Goal: Use online tool/utility: Utilize a website feature to perform a specific function

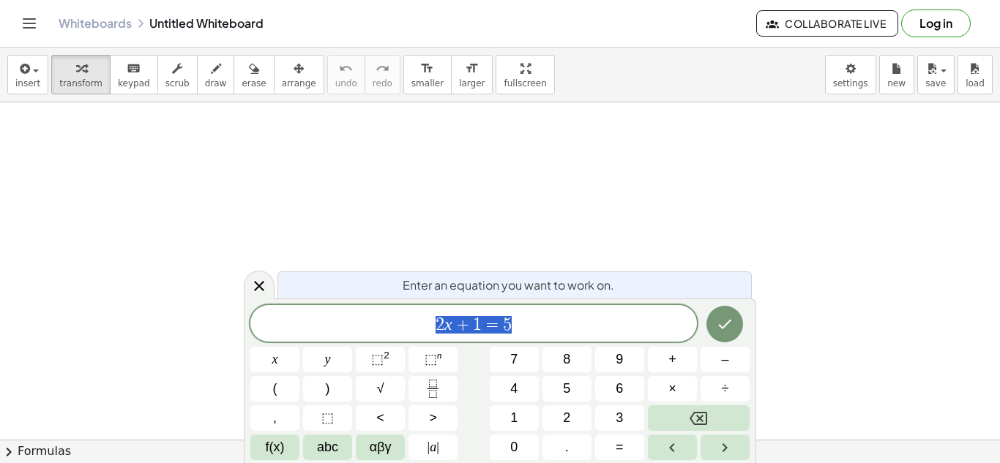
click at [547, 310] on div "2 x + 1 = 5" at bounding box center [473, 323] width 447 height 37
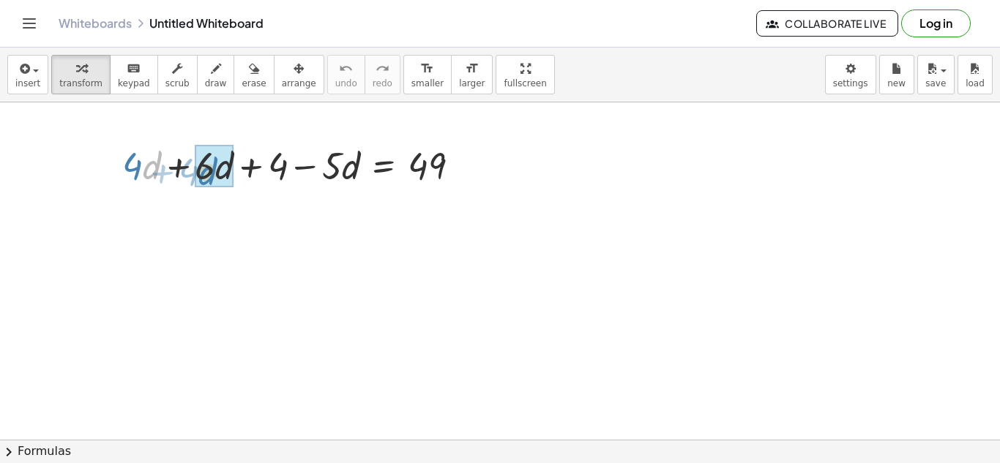
drag, startPoint x: 146, startPoint y: 171, endPoint x: 202, endPoint y: 177, distance: 56.7
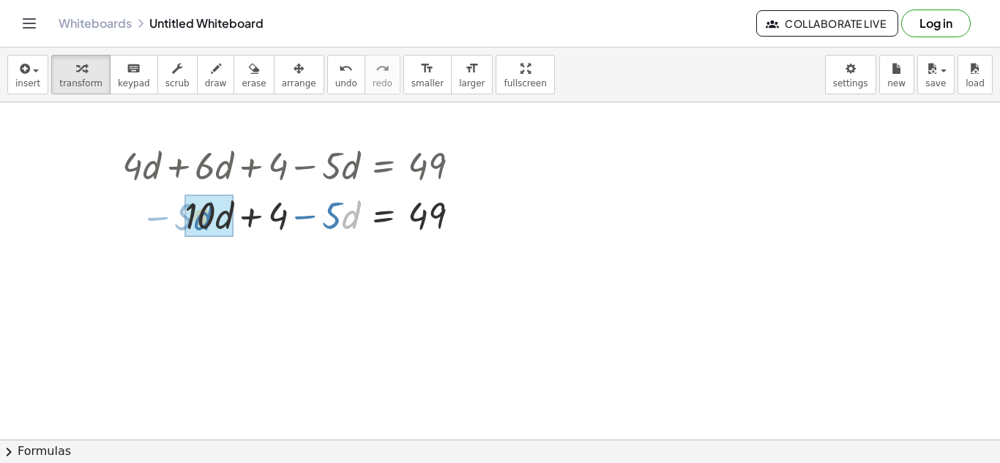
drag, startPoint x: 346, startPoint y: 215, endPoint x: 200, endPoint y: 217, distance: 146.4
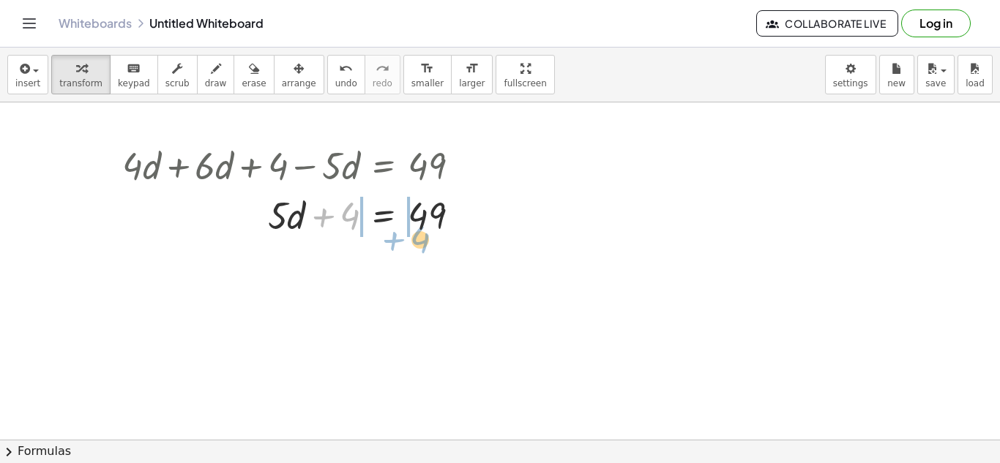
drag, startPoint x: 351, startPoint y: 222, endPoint x: 421, endPoint y: 245, distance: 74.1
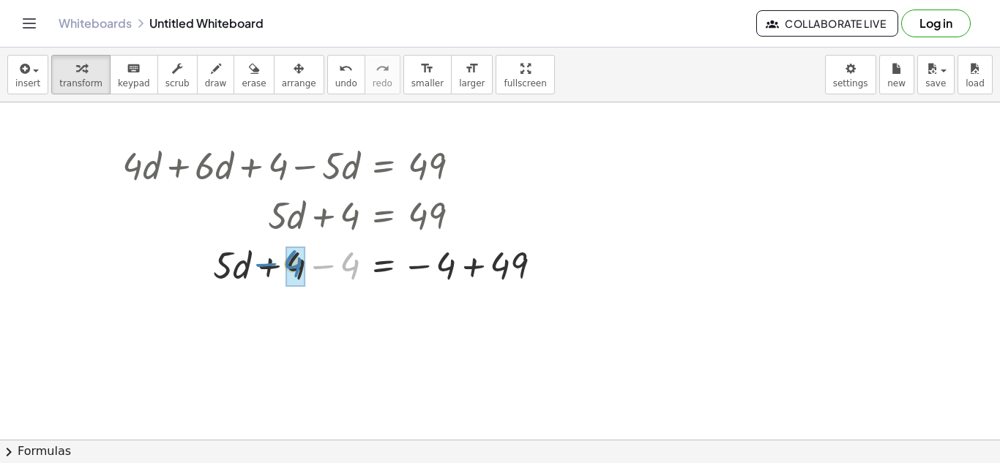
drag, startPoint x: 357, startPoint y: 264, endPoint x: 299, endPoint y: 262, distance: 57.1
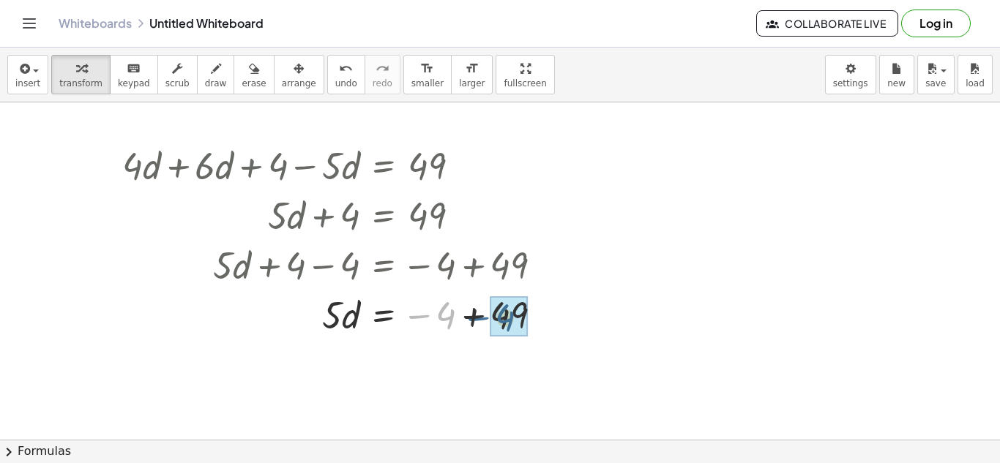
drag, startPoint x: 443, startPoint y: 316, endPoint x: 503, endPoint y: 318, distance: 60.1
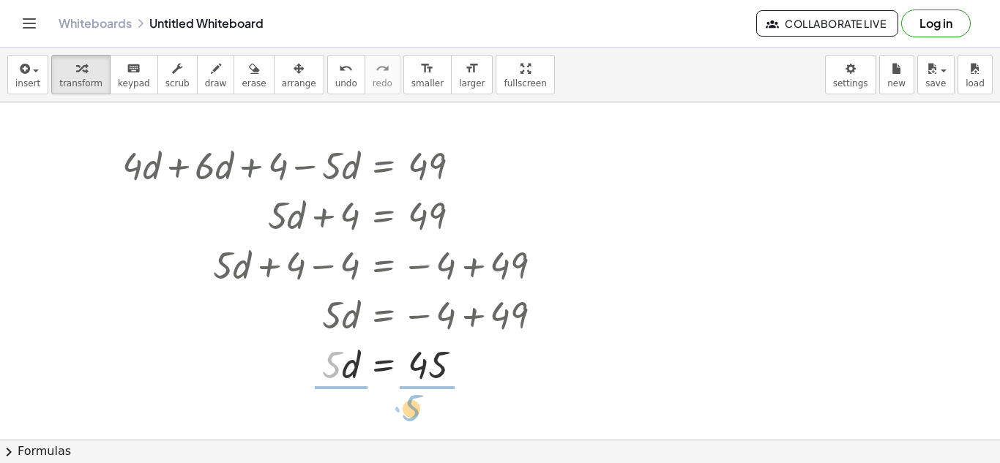
drag, startPoint x: 335, startPoint y: 358, endPoint x: 414, endPoint y: 401, distance: 90.7
drag, startPoint x: 334, startPoint y: 385, endPoint x: 325, endPoint y: 351, distance: 34.8
drag, startPoint x: 424, startPoint y: 387, endPoint x: 421, endPoint y: 352, distance: 34.5
click at [899, 78] on span "new" at bounding box center [896, 83] width 18 height 10
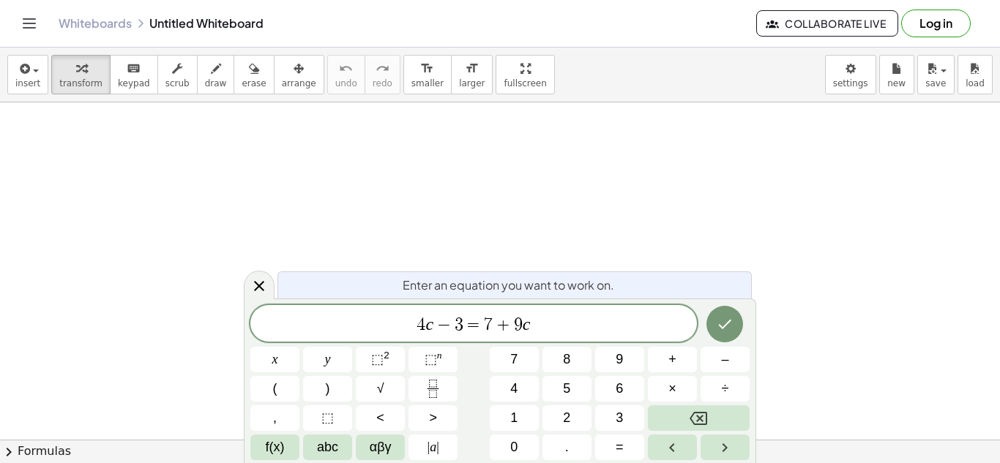
scroll to position [8, 0]
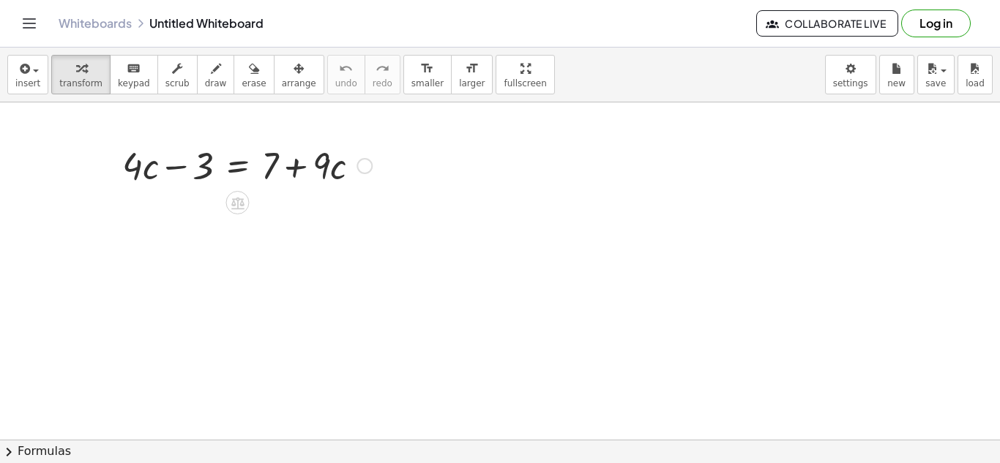
click at [135, 170] on div at bounding box center [247, 165] width 264 height 50
drag, startPoint x: 135, startPoint y: 170, endPoint x: 136, endPoint y: 163, distance: 7.4
click at [136, 163] on div at bounding box center [247, 165] width 264 height 50
drag, startPoint x: 142, startPoint y: 165, endPoint x: 133, endPoint y: 156, distance: 12.4
click at [133, 156] on div at bounding box center [247, 165] width 264 height 50
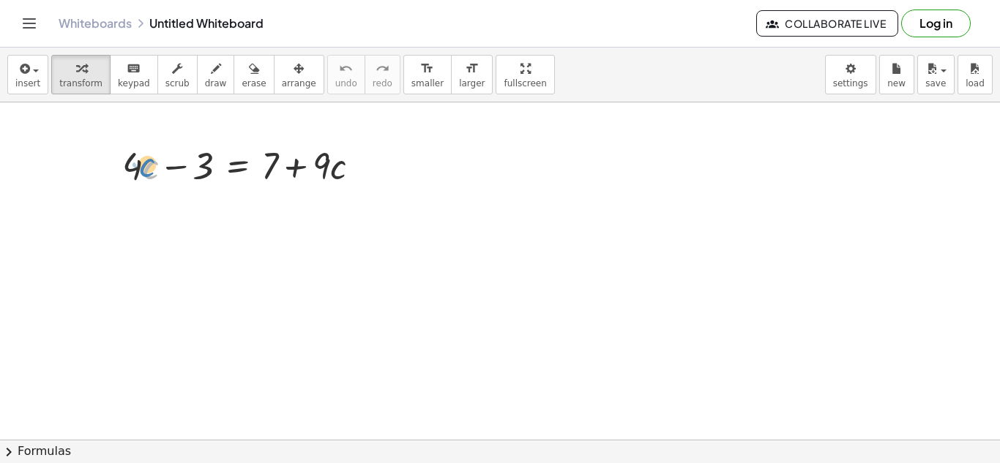
click at [146, 167] on div at bounding box center [247, 165] width 264 height 50
drag, startPoint x: 193, startPoint y: 168, endPoint x: 268, endPoint y: 195, distance: 80.4
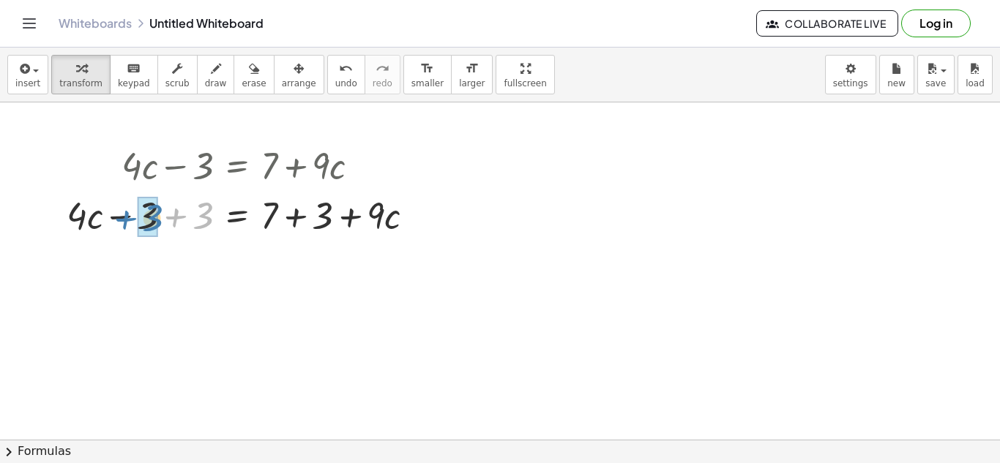
drag, startPoint x: 204, startPoint y: 215, endPoint x: 154, endPoint y: 217, distance: 50.6
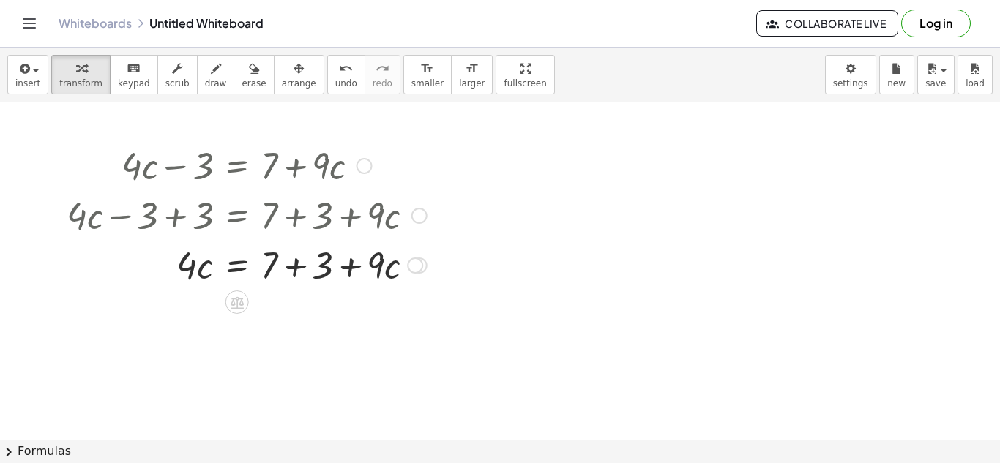
click at [293, 262] on div at bounding box center [246, 264] width 375 height 50
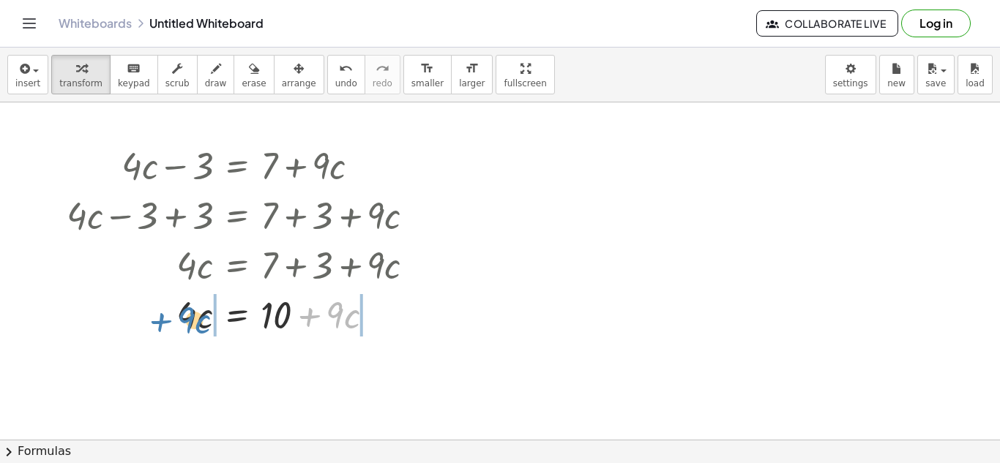
drag, startPoint x: 316, startPoint y: 312, endPoint x: 173, endPoint y: 317, distance: 143.6
click at [173, 317] on div at bounding box center [246, 314] width 375 height 50
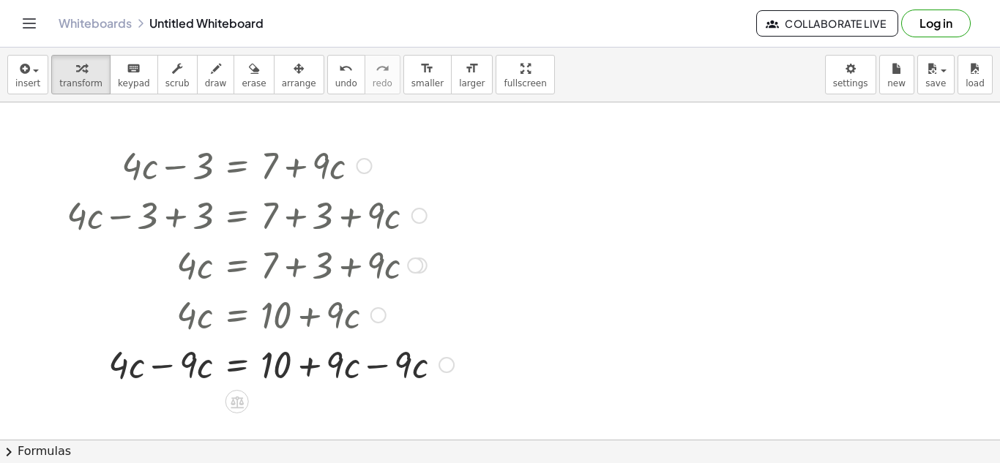
click at [160, 360] on div at bounding box center [260, 364] width 402 height 50
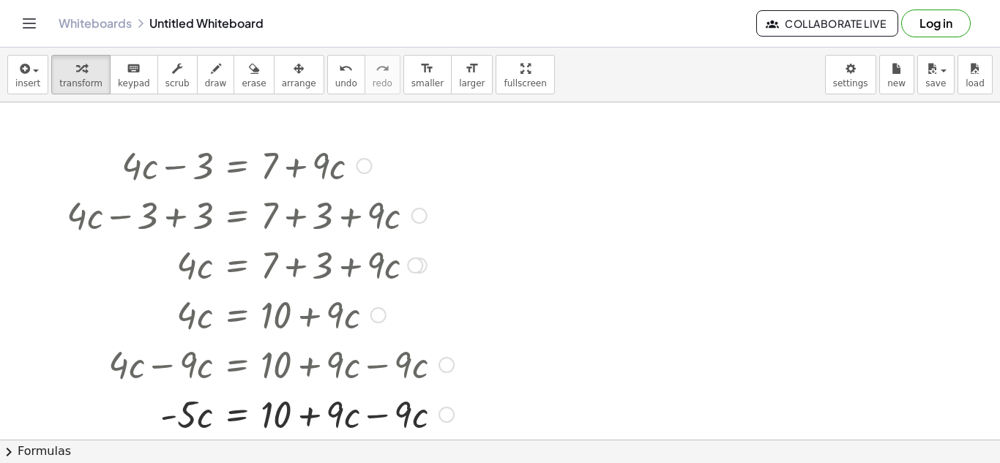
click at [371, 414] on div at bounding box center [260, 414] width 402 height 50
drag, startPoint x: 184, startPoint y: 419, endPoint x: 245, endPoint y: 438, distance: 63.7
click at [245, 438] on div at bounding box center [260, 414] width 402 height 50
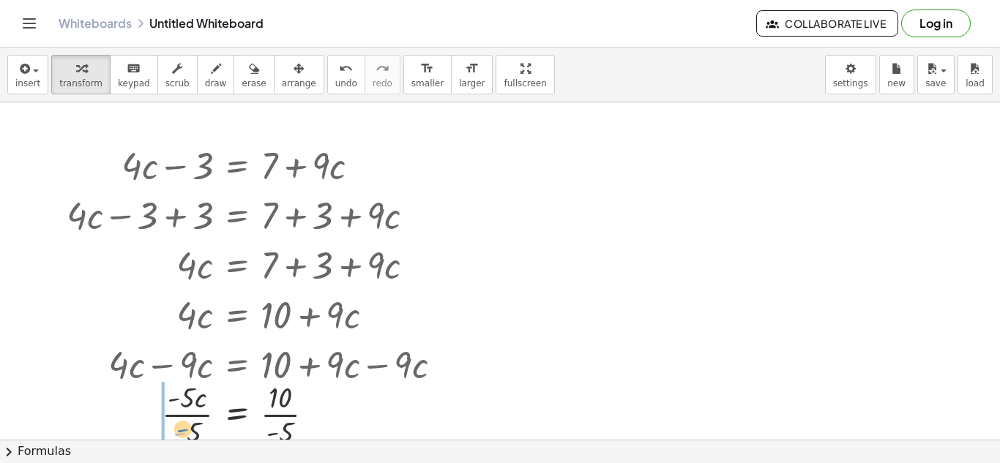
click at [187, 437] on div at bounding box center [260, 413] width 402 height 73
click at [339, 60] on icon "undo" at bounding box center [346, 69] width 14 height 18
drag, startPoint x: 195, startPoint y: 434, endPoint x: 188, endPoint y: 402, distance: 32.9
drag, startPoint x: 289, startPoint y: 431, endPoint x: 280, endPoint y: 403, distance: 29.4
click at [902, 78] on span "new" at bounding box center [896, 83] width 18 height 10
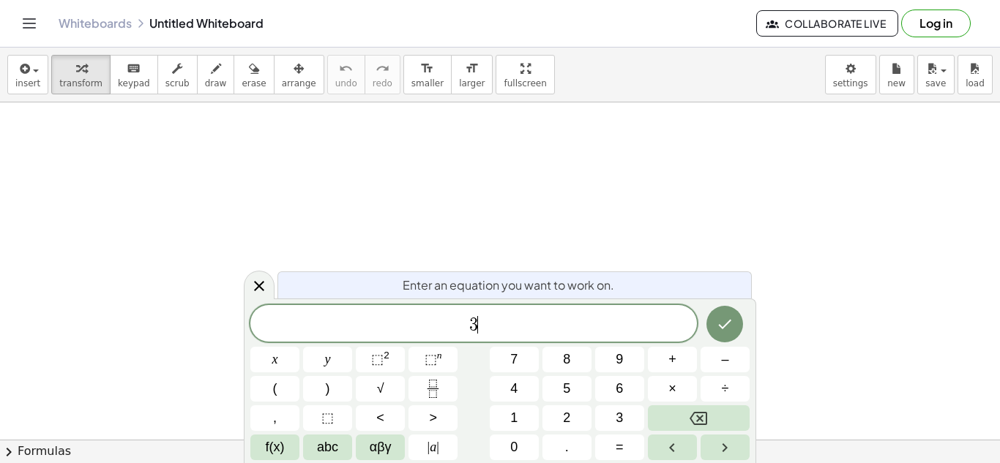
scroll to position [1, 0]
click at [379, 362] on span "⬚" at bounding box center [377, 359] width 12 height 15
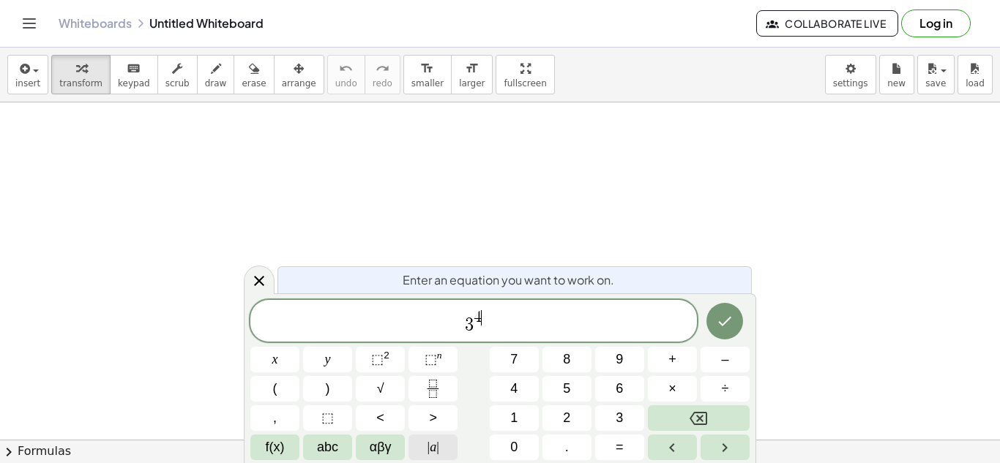
click at [448, 436] on button "| a |" at bounding box center [433, 448] width 49 height 26
click at [649, 384] on button "×" at bounding box center [672, 389] width 49 height 26
click at [496, 332] on span "3 4 ​" at bounding box center [473, 322] width 447 height 26
click at [681, 396] on button "×" at bounding box center [672, 389] width 49 height 26
click at [386, 368] on span "⬚ 2" at bounding box center [380, 360] width 18 height 20
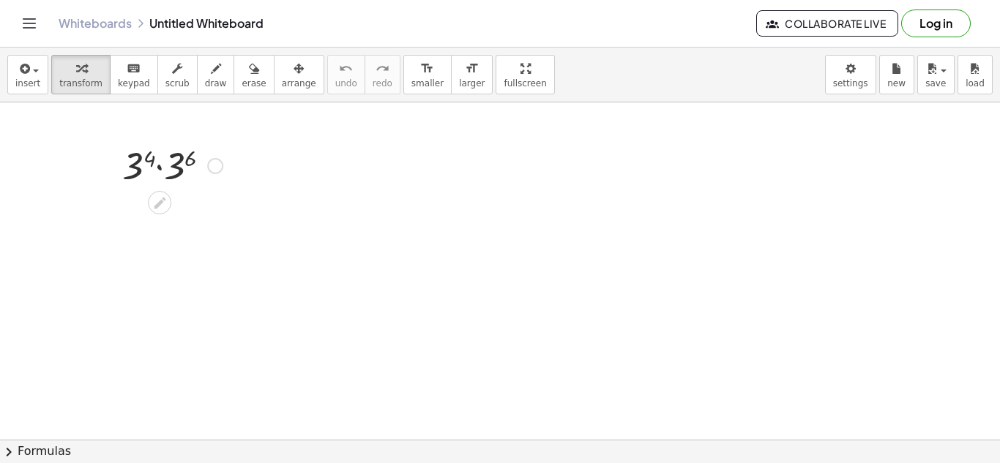
click at [160, 176] on div at bounding box center [172, 165] width 115 height 50
click at [161, 168] on div at bounding box center [172, 165] width 115 height 50
click at [174, 205] on div at bounding box center [172, 214] width 115 height 48
click at [903, 72] on div "button" at bounding box center [896, 68] width 19 height 18
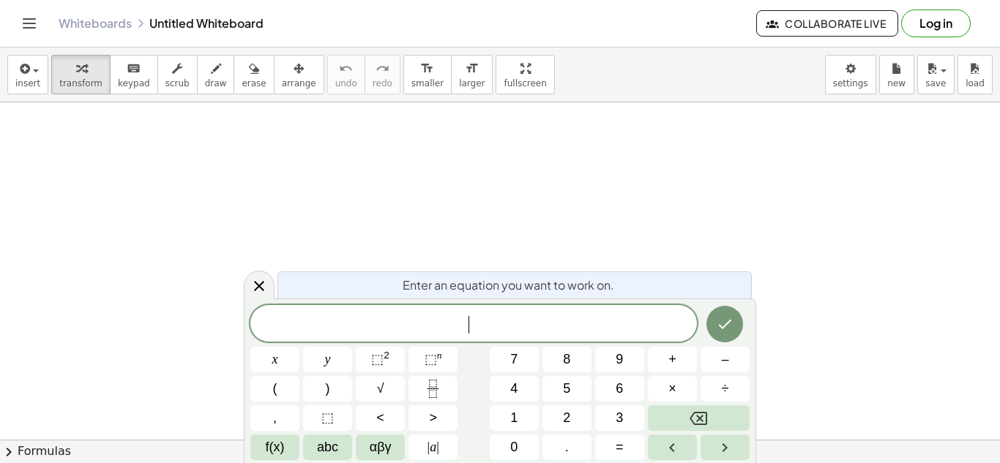
scroll to position [1, 0]
click at [438, 386] on icon "Fraction" at bounding box center [433, 389] width 18 height 18
click at [436, 400] on button "Fraction" at bounding box center [433, 389] width 49 height 26
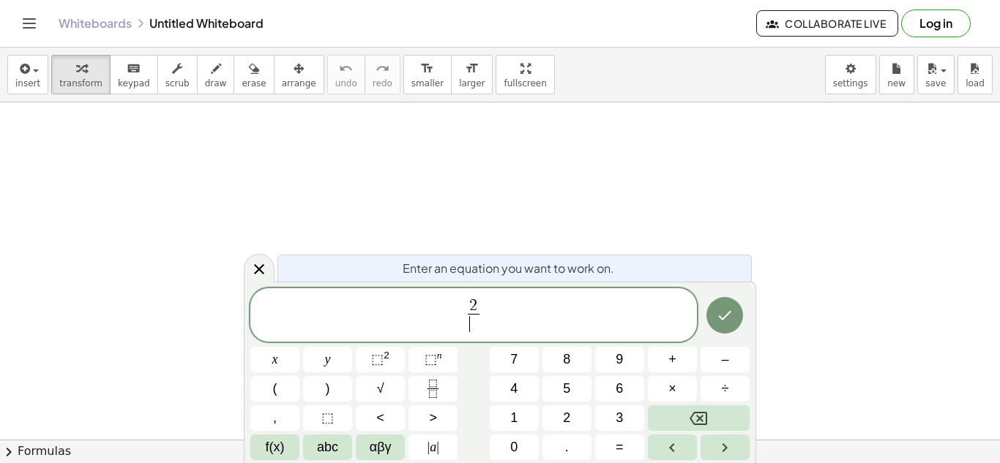
click at [477, 307] on span "2" at bounding box center [473, 307] width 11 height 16
click at [477, 307] on span "2 ​" at bounding box center [473, 307] width 11 height 16
click at [501, 305] on span "2 ​ ​" at bounding box center [473, 316] width 447 height 39
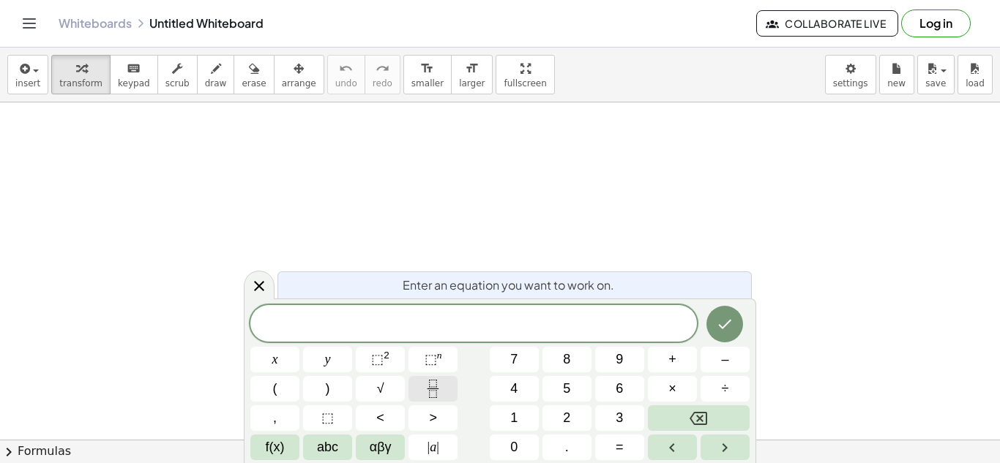
click at [447, 384] on button "Fraction" at bounding box center [433, 389] width 49 height 26
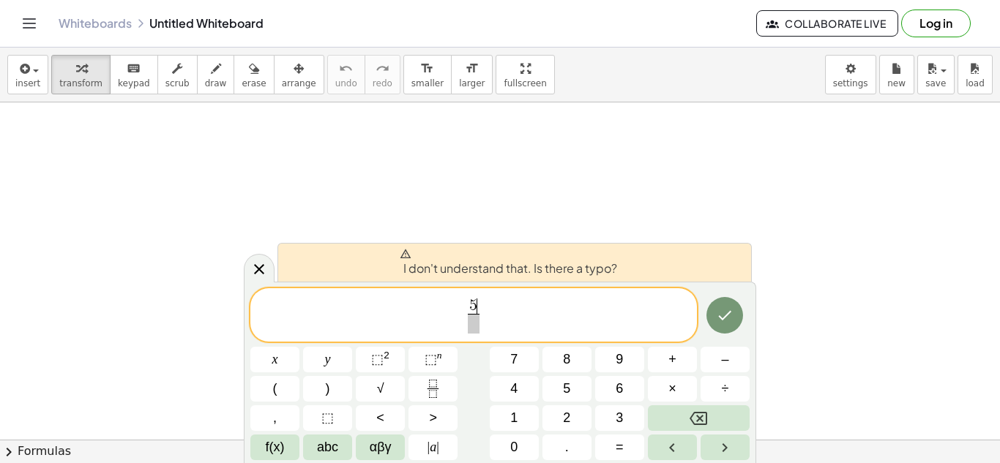
click at [474, 318] on span at bounding box center [473, 324] width 11 height 20
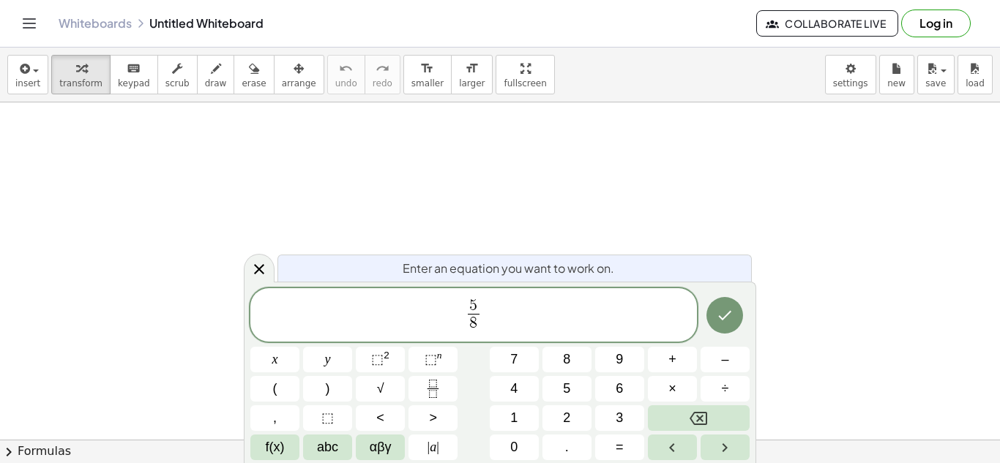
click at [463, 310] on span "5 8 ​ ​" at bounding box center [473, 316] width 447 height 39
click at [726, 308] on icon "Done" at bounding box center [725, 316] width 18 height 18
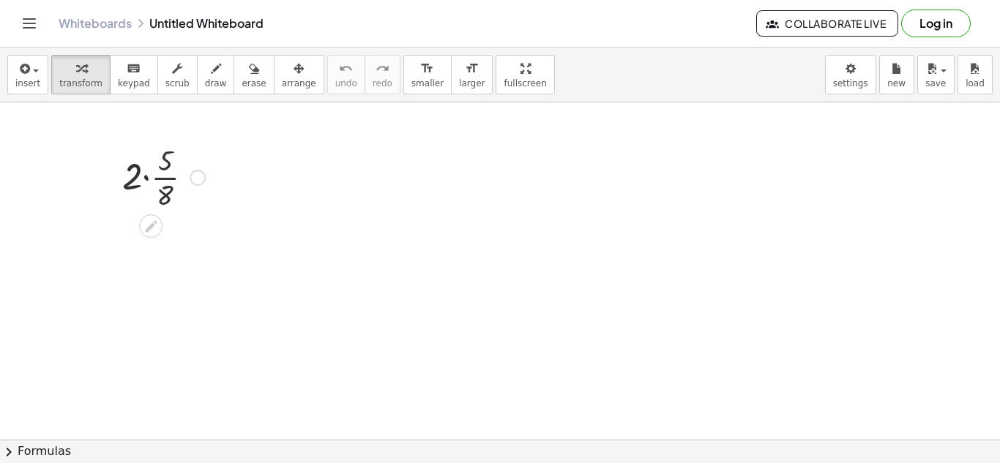
click at [146, 176] on div at bounding box center [163, 176] width 97 height 73
drag, startPoint x: 150, startPoint y: 278, endPoint x: 191, endPoint y: 354, distance: 86.5
click at [191, 354] on div "· 2 · · 5 · 8 · 8 · 2 · 5 · 8" at bounding box center [500, 439] width 1000 height 675
drag, startPoint x: 157, startPoint y: 189, endPoint x: 159, endPoint y: 170, distance: 19.1
click at [159, 170] on div at bounding box center [163, 176] width 97 height 73
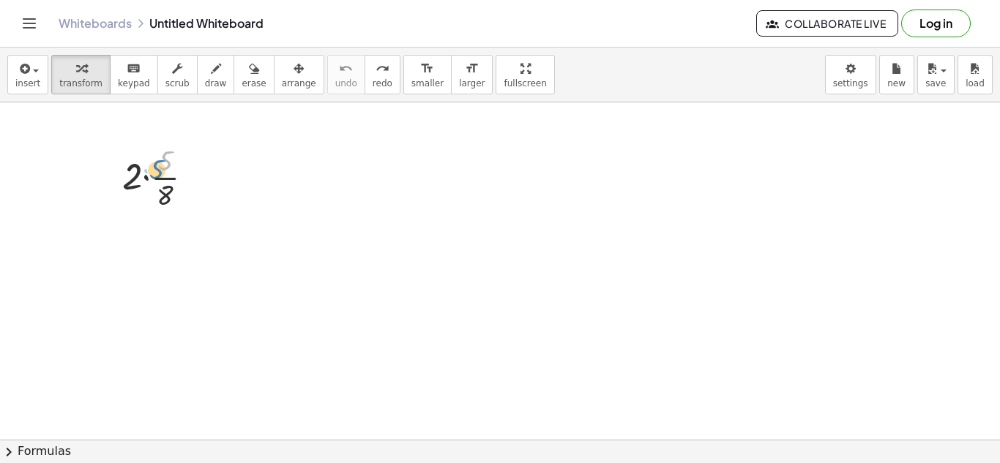
drag, startPoint x: 167, startPoint y: 160, endPoint x: 167, endPoint y: 168, distance: 8.1
click at [167, 168] on div at bounding box center [163, 176] width 97 height 73
drag, startPoint x: 130, startPoint y: 175, endPoint x: 158, endPoint y: 200, distance: 37.9
drag, startPoint x: 148, startPoint y: 264, endPoint x: 150, endPoint y: 249, distance: 15.5
click at [150, 249] on div at bounding box center [163, 249] width 97 height 73
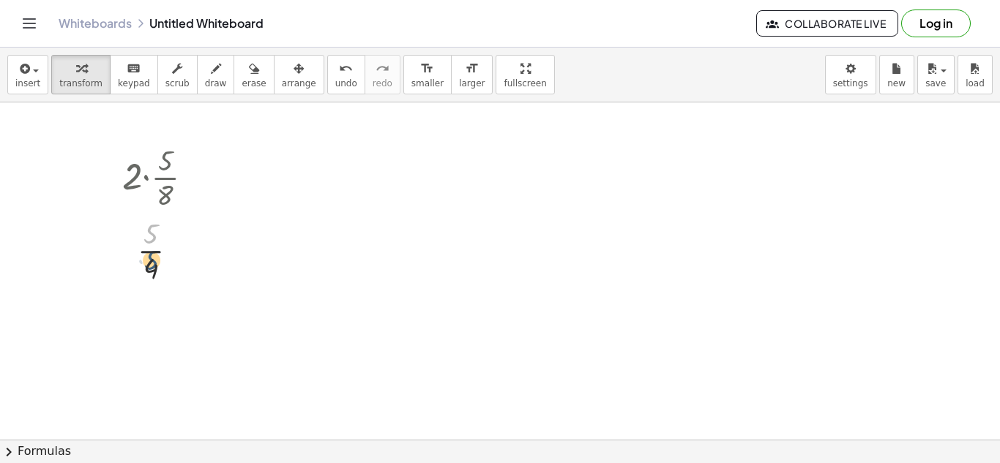
drag, startPoint x: 149, startPoint y: 233, endPoint x: 151, endPoint y: 247, distance: 14.7
click at [151, 247] on div at bounding box center [163, 249] width 97 height 73
drag, startPoint x: 132, startPoint y: 168, endPoint x: 163, endPoint y: 163, distance: 31.9
click at [163, 163] on div at bounding box center [163, 176] width 97 height 73
drag, startPoint x: 152, startPoint y: 269, endPoint x: 145, endPoint y: 231, distance: 38.6
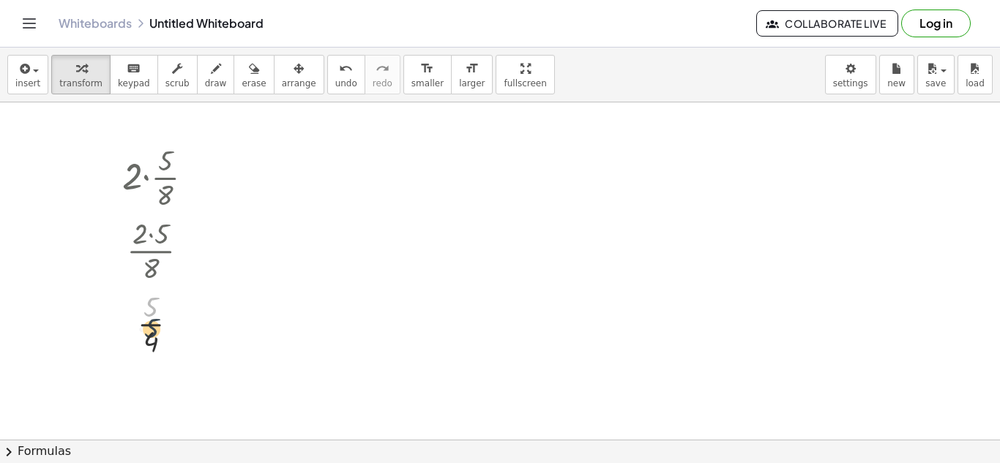
drag, startPoint x: 147, startPoint y: 315, endPoint x: 149, endPoint y: 341, distance: 26.4
click at [149, 341] on div at bounding box center [163, 322] width 97 height 73
drag, startPoint x: 149, startPoint y: 344, endPoint x: 146, endPoint y: 304, distance: 40.3
click at [146, 304] on div at bounding box center [163, 322] width 97 height 73
click at [335, 61] on div "undo" at bounding box center [346, 68] width 22 height 18
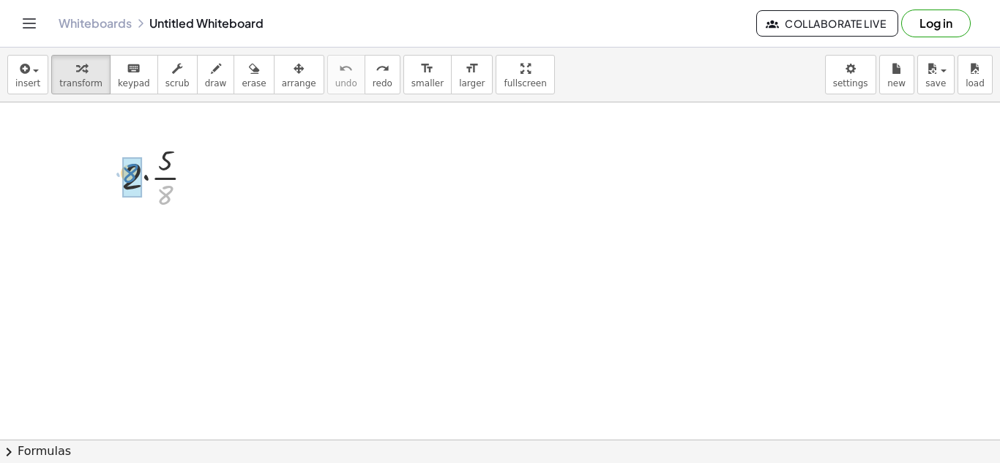
drag, startPoint x: 163, startPoint y: 198, endPoint x: 129, endPoint y: 176, distance: 40.2
click at [548, 72] on div "insert select one: Math Expression Function Text Youtube Video Graphing Geometr…" at bounding box center [500, 75] width 1000 height 55
click at [149, 245] on div at bounding box center [163, 249] width 97 height 73
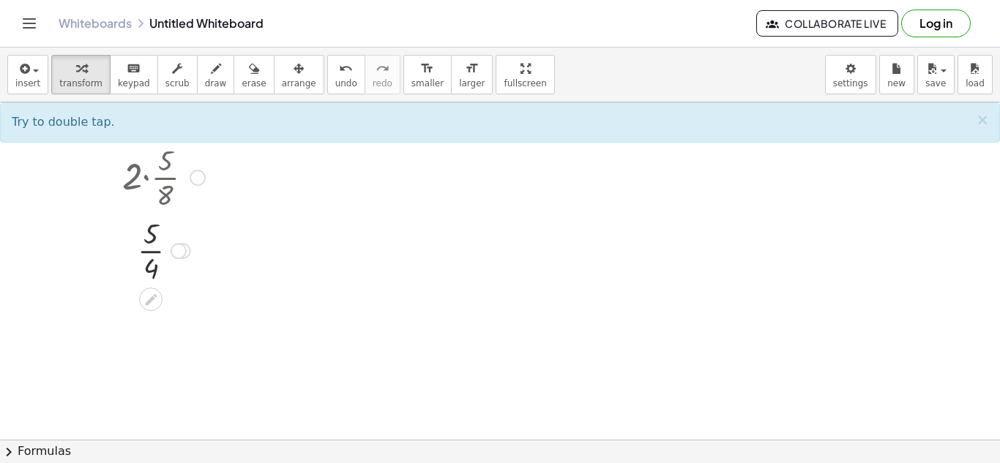
click at [151, 253] on div at bounding box center [163, 249] width 97 height 73
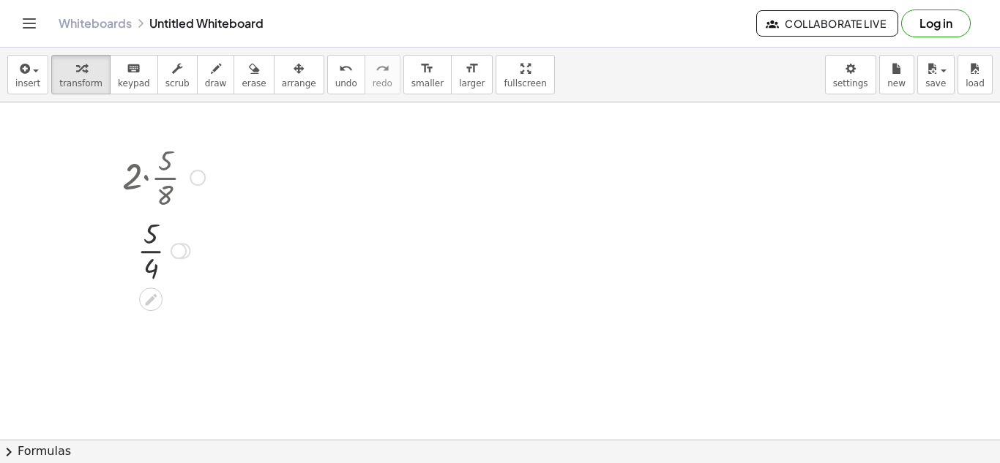
click at [151, 253] on div at bounding box center [163, 249] width 97 height 73
click at [889, 78] on span "new" at bounding box center [896, 83] width 18 height 10
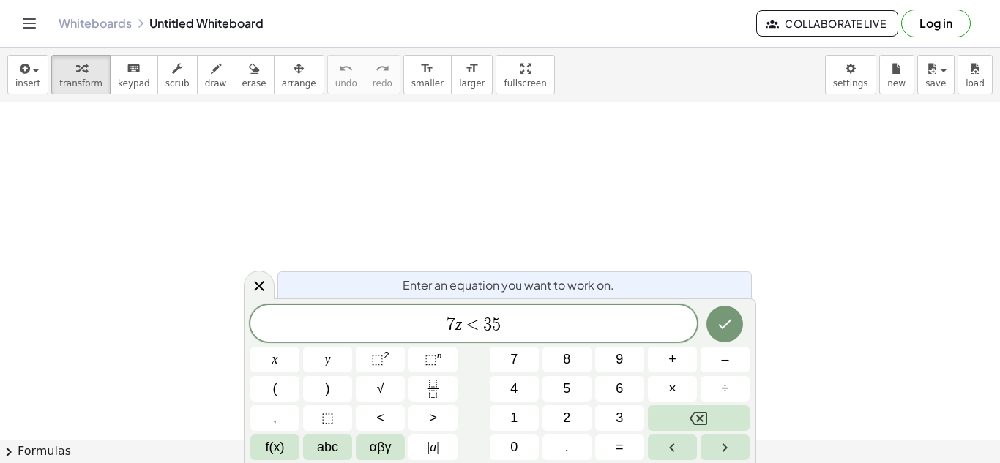
scroll to position [5, 0]
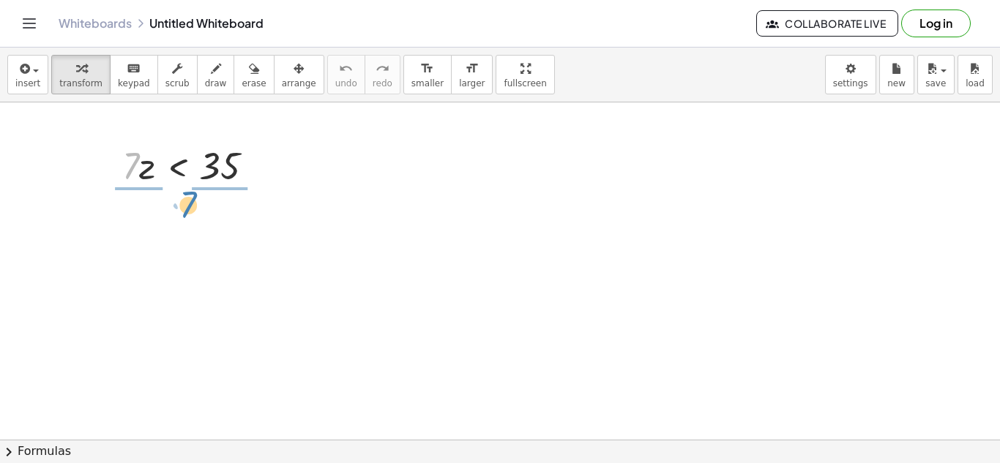
drag, startPoint x: 130, startPoint y: 171, endPoint x: 187, endPoint y: 210, distance: 69.0
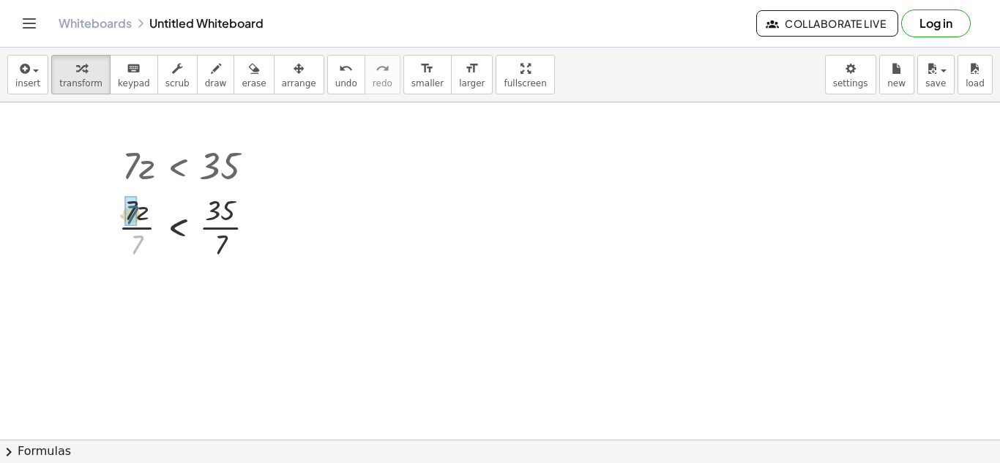
drag, startPoint x: 133, startPoint y: 247, endPoint x: 126, endPoint y: 217, distance: 31.4
drag, startPoint x: 224, startPoint y: 317, endPoint x: 223, endPoint y: 285, distance: 32.2
